Goal: Entertainment & Leisure: Consume media (video, audio)

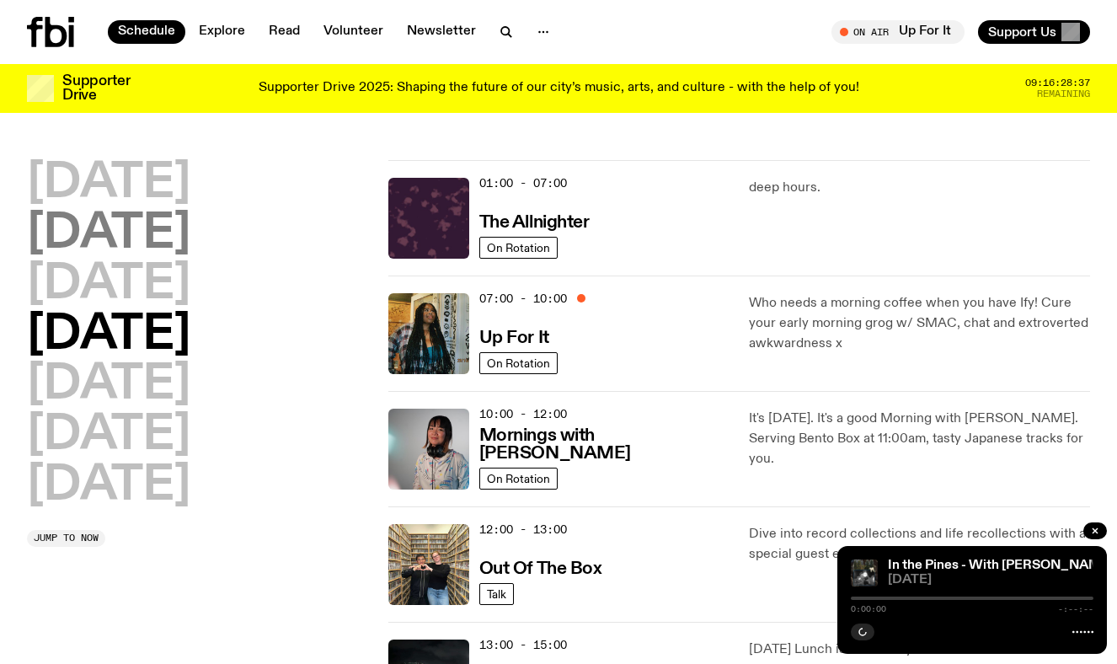
click at [183, 239] on div "Shaping the future of our city’s music, arts, and culture - with the help of YO…" at bounding box center [558, 461] width 1063 height 693
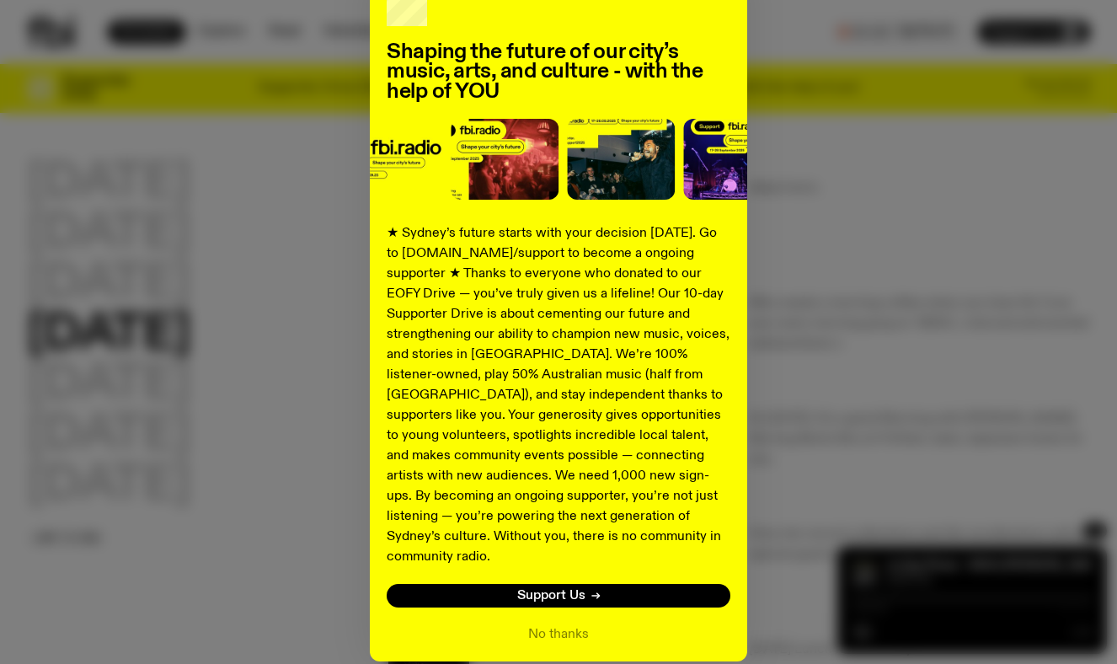
scroll to position [169, 0]
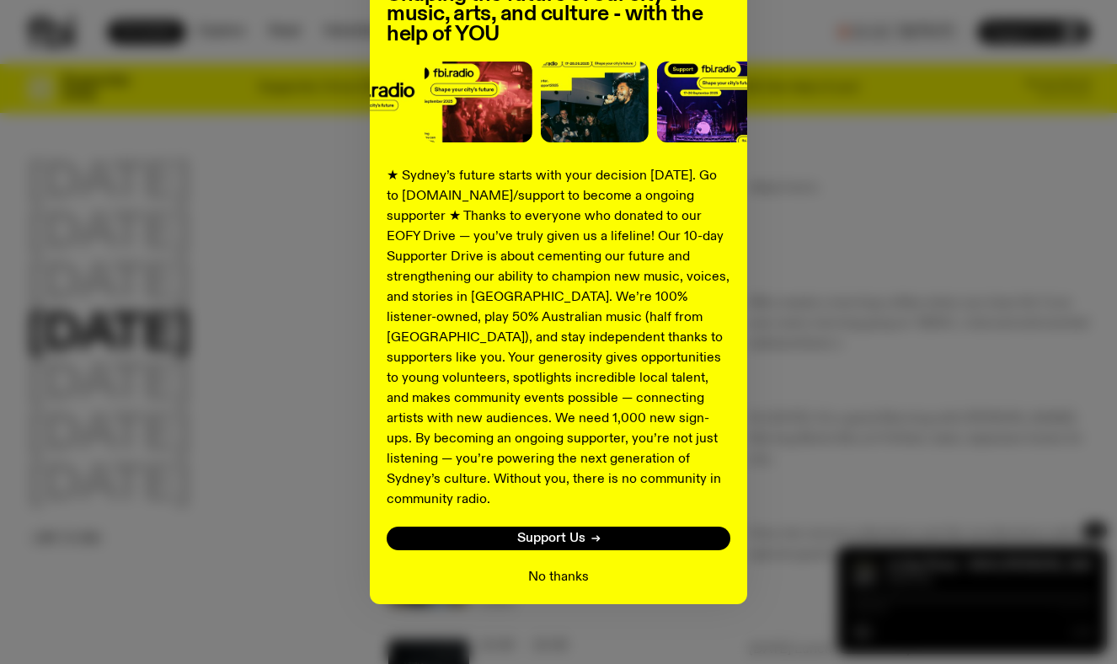
click at [530, 567] on button "No thanks" at bounding box center [558, 577] width 61 height 20
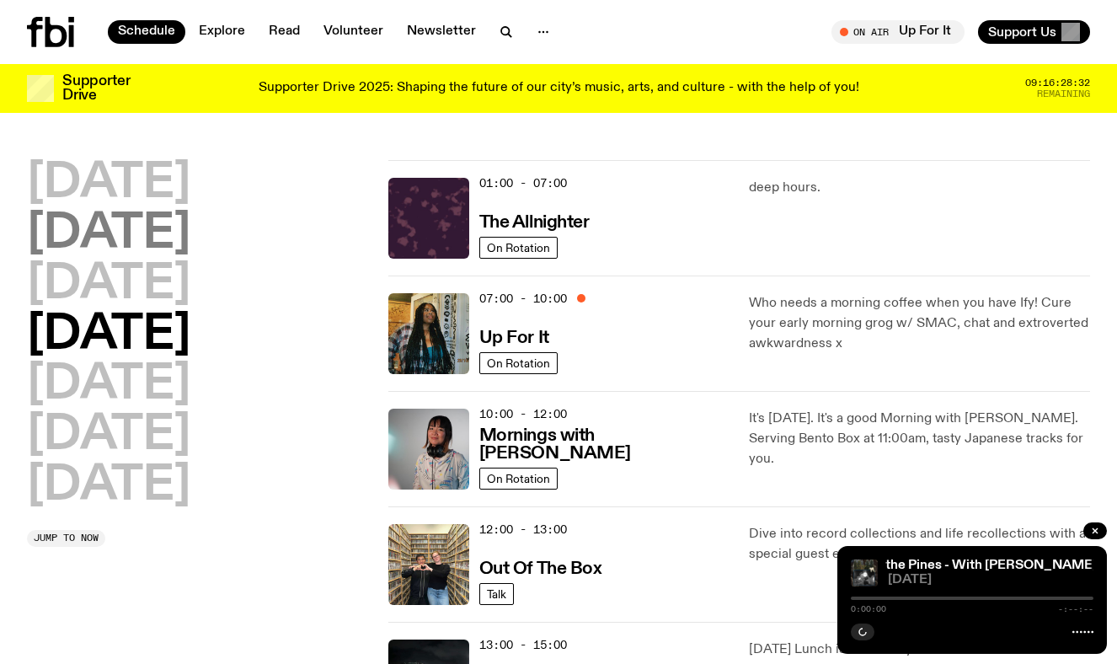
click at [160, 235] on h2 "[DATE]" at bounding box center [108, 234] width 163 height 47
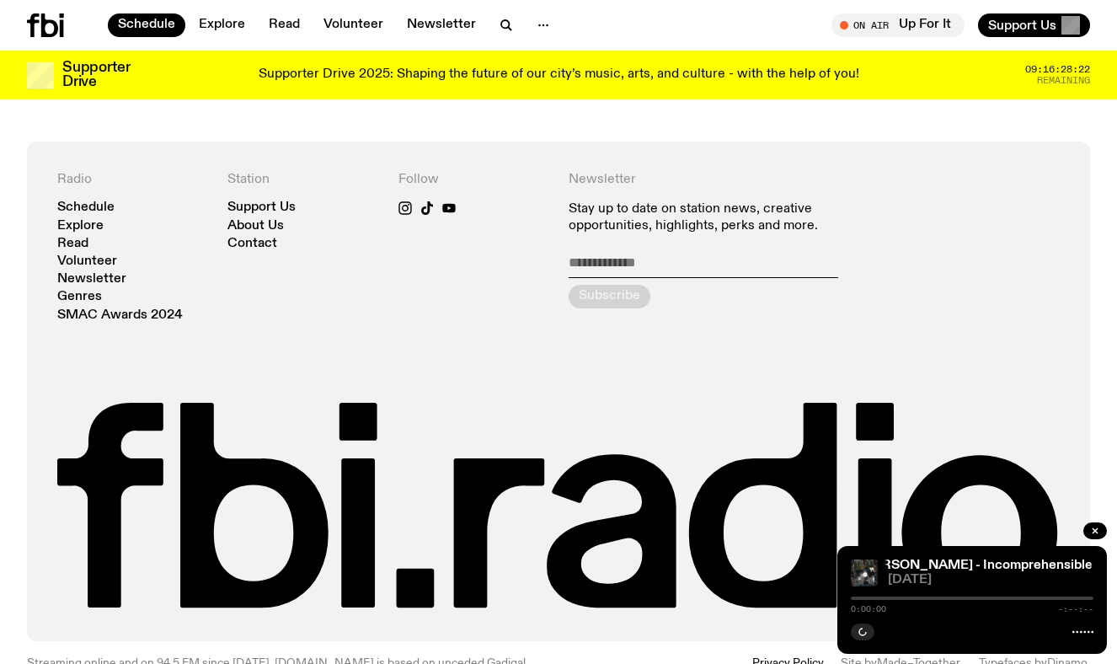
scroll to position [825, 0]
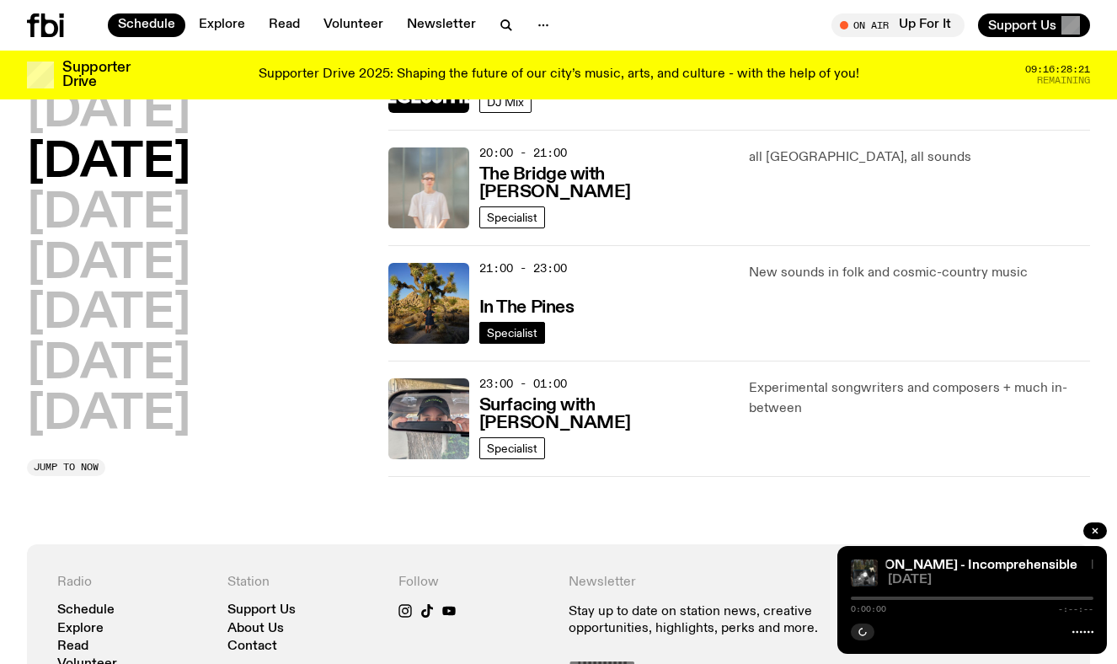
click at [512, 324] on link "Specialist" at bounding box center [512, 333] width 66 height 22
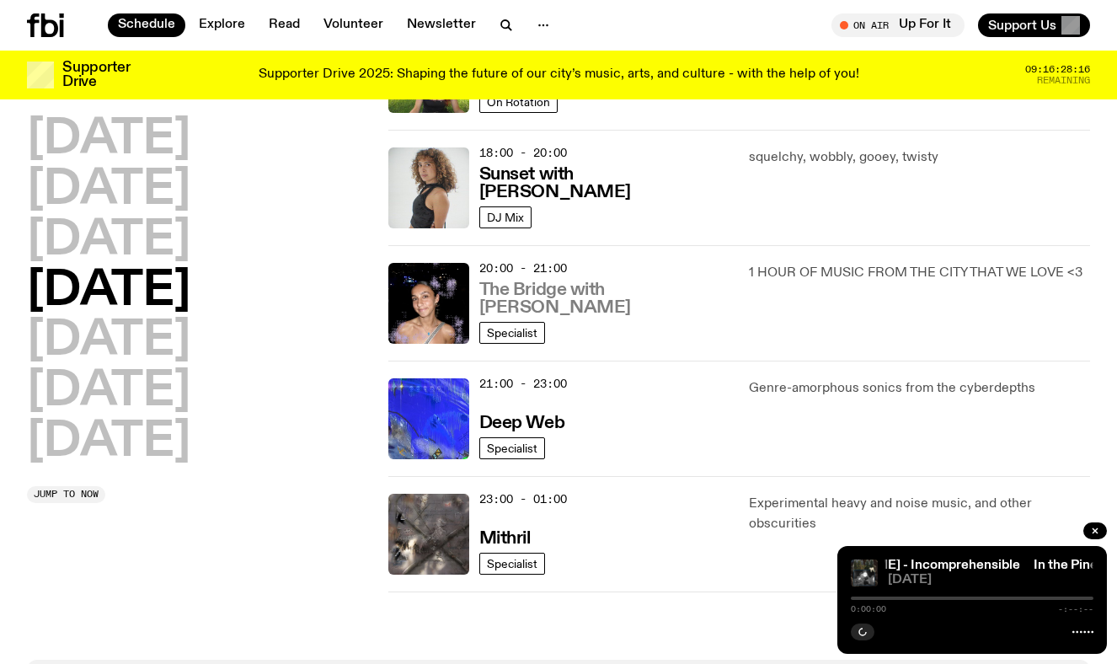
scroll to position [618, 0]
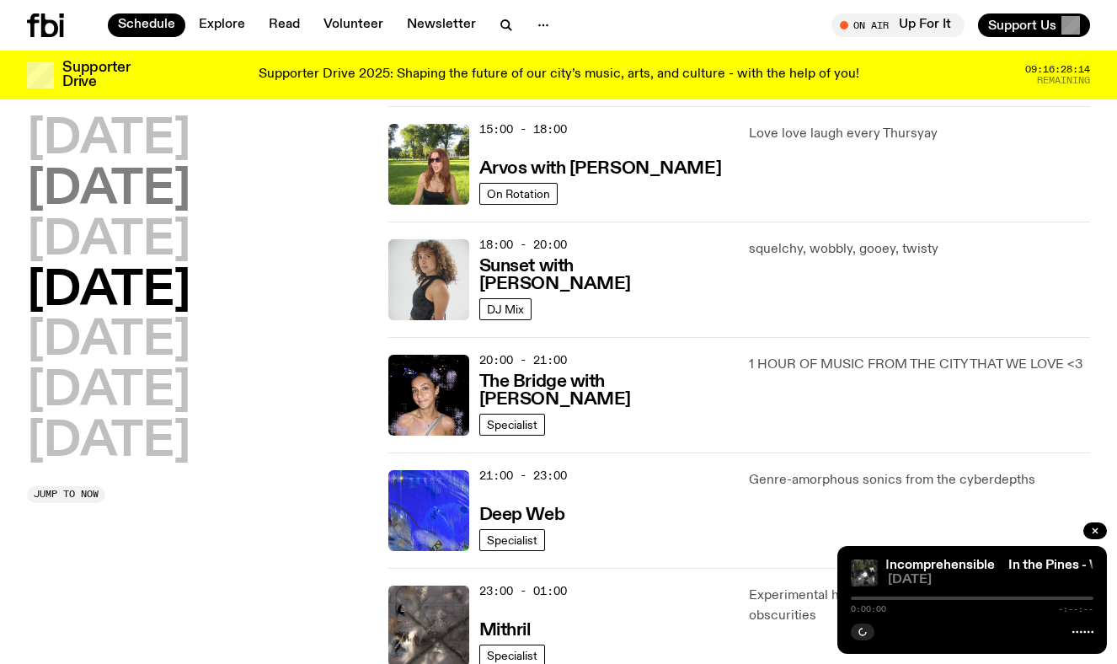
click at [163, 179] on h2 "[DATE]" at bounding box center [108, 190] width 163 height 47
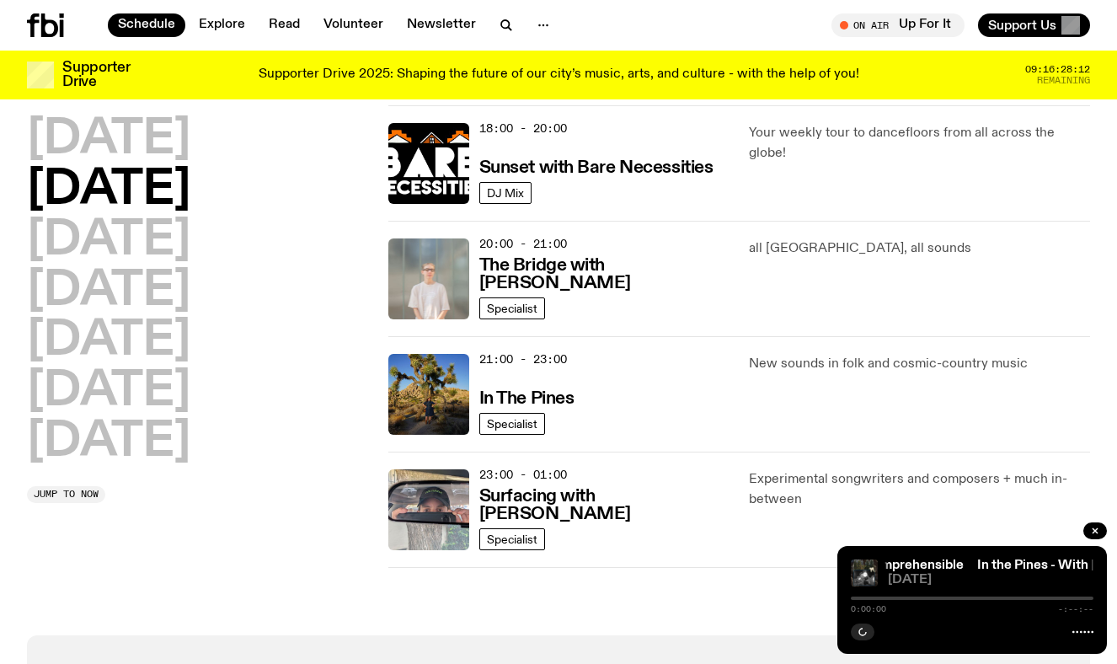
scroll to position [700, 0]
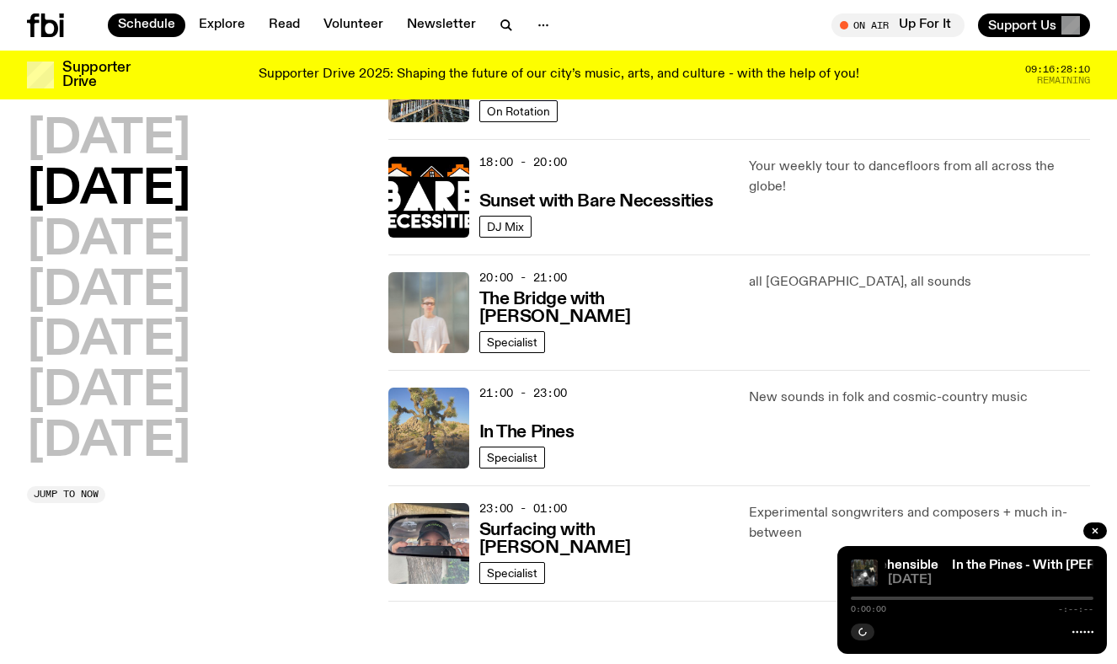
click at [448, 402] on img at bounding box center [428, 428] width 81 height 81
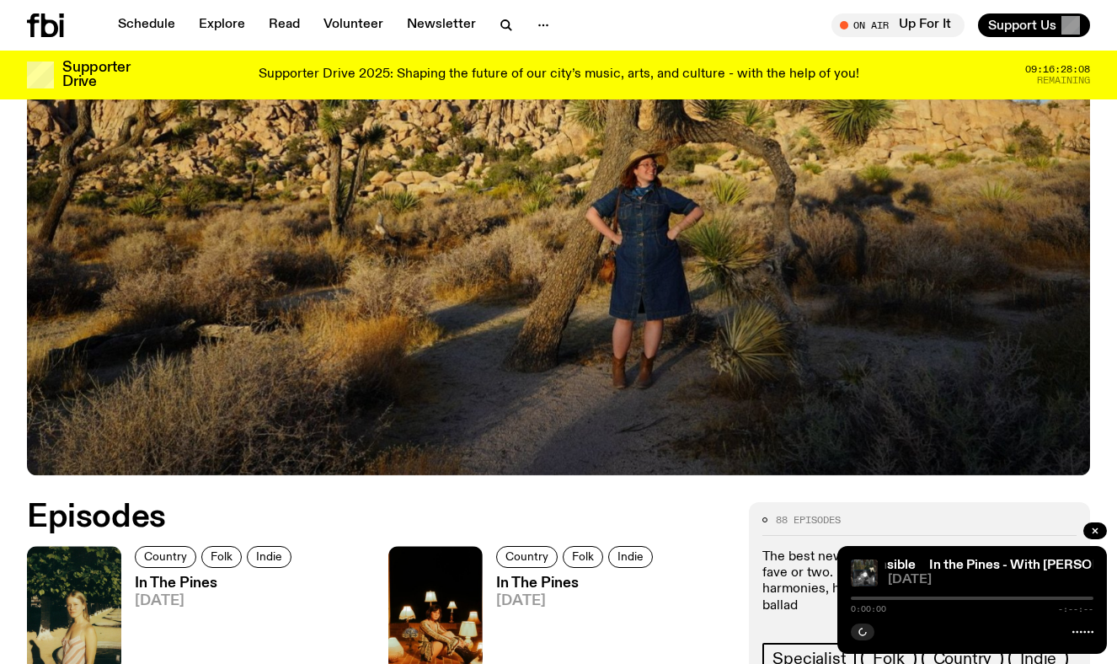
scroll to position [714, 0]
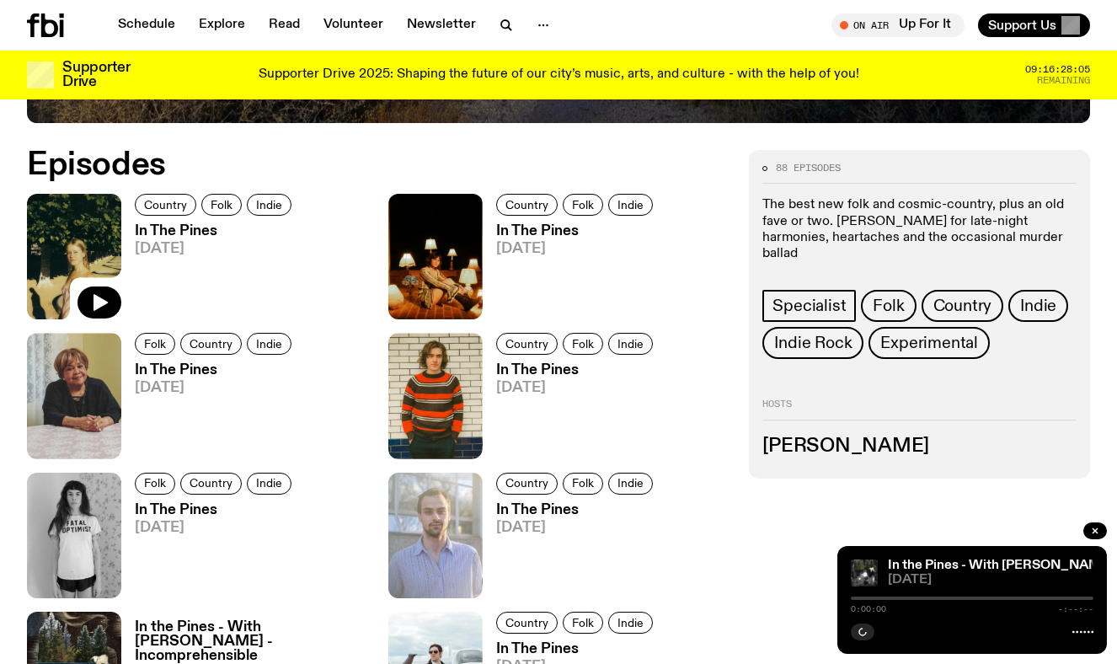
click at [88, 227] on img at bounding box center [74, 257] width 94 height 126
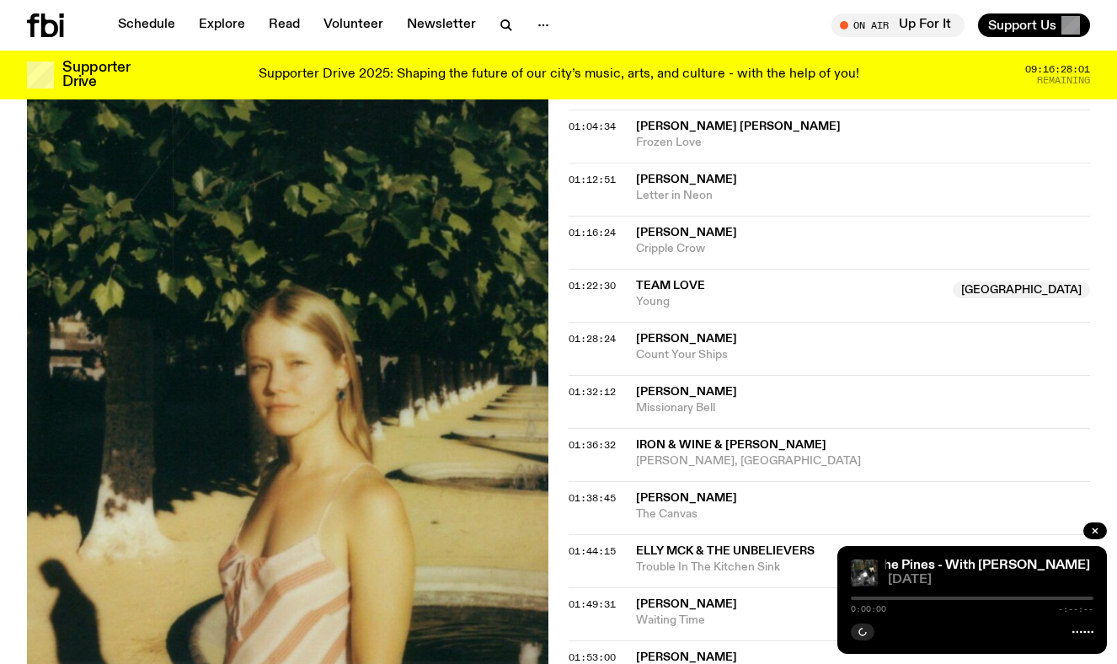
scroll to position [1363, 0]
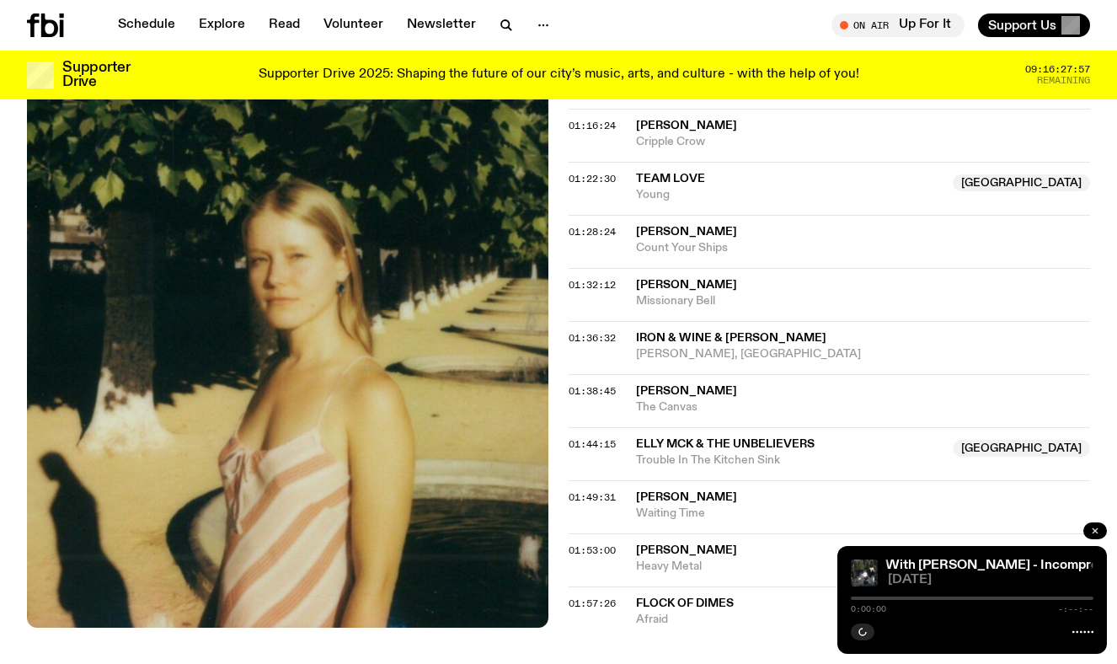
click at [1089, 525] on button "button" at bounding box center [1096, 530] width 24 height 17
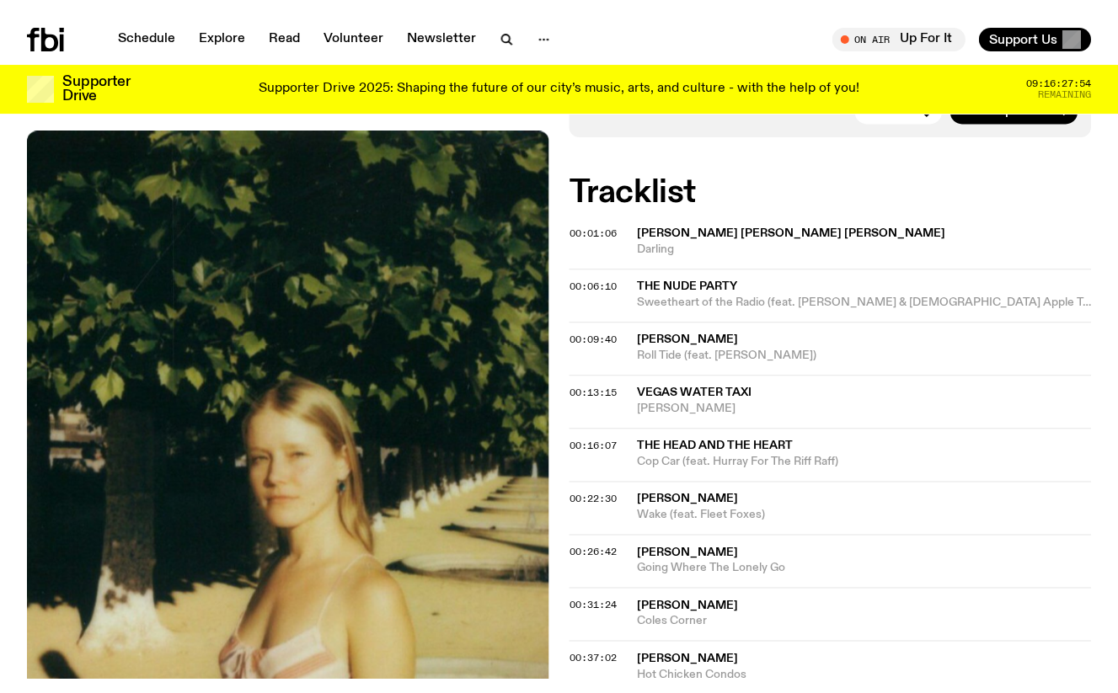
scroll to position [0, 0]
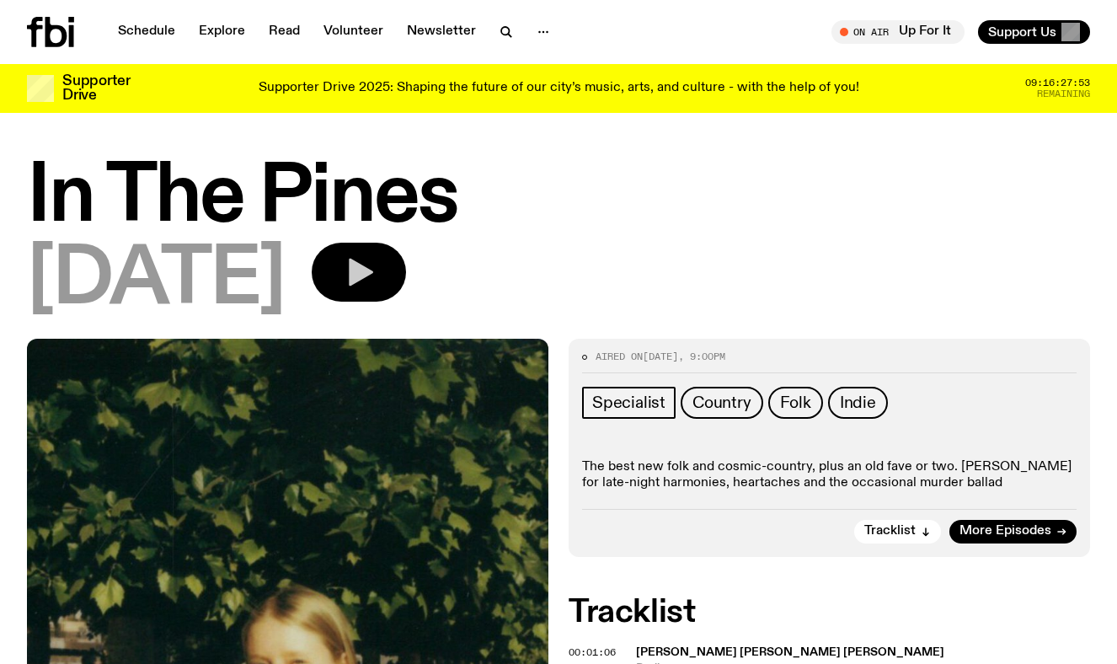
click at [382, 270] on button "button" at bounding box center [359, 272] width 94 height 59
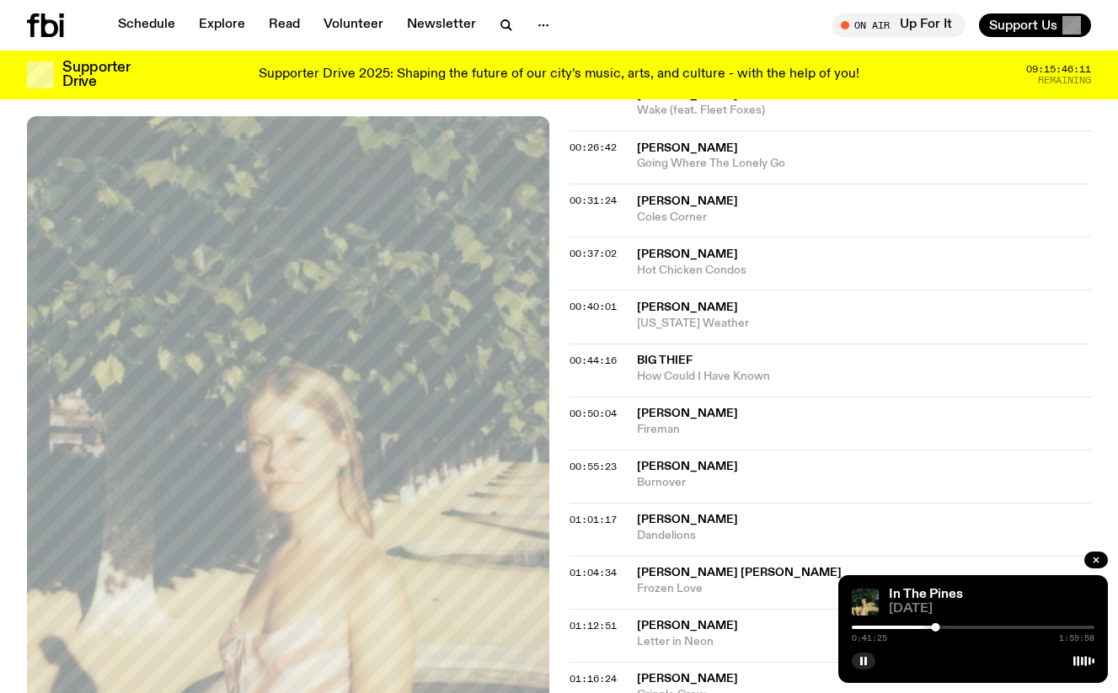
scroll to position [809, 0]
click at [864, 656] on icon "button" at bounding box center [864, 661] width 10 height 10
